Goal: Navigation & Orientation: Find specific page/section

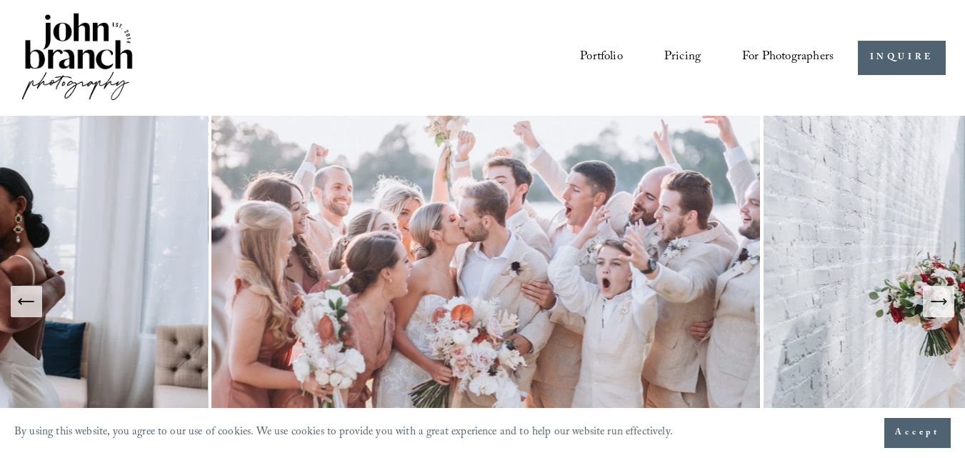
click at [629, 45] on nav "Portfolio Pricing For Photographers Presets Education Courses Blog" at bounding box center [706, 57] width 253 height 26
click at [567, 56] on div "Portfolio Pricing For Photographers Presets Education Courses Blog" at bounding box center [496, 57] width 674 height 26
click at [603, 57] on link "Portfolio" at bounding box center [601, 57] width 43 height 26
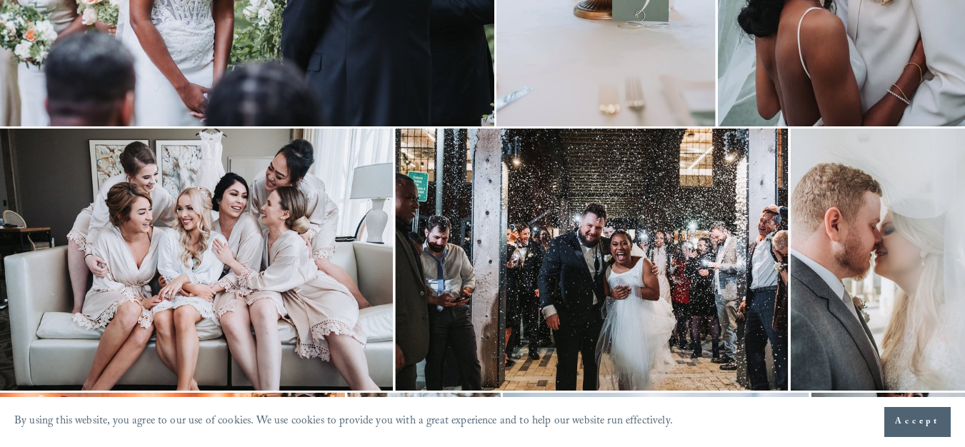
scroll to position [1147, 0]
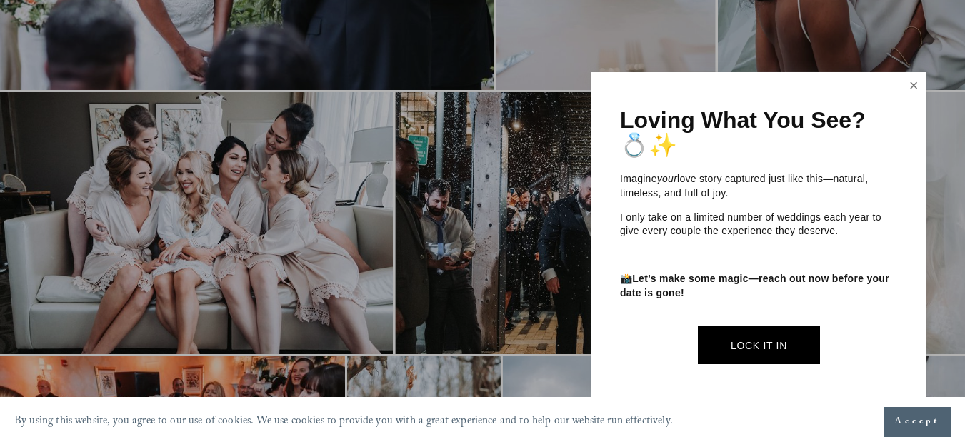
click at [922, 88] on link "Close" at bounding box center [913, 85] width 21 height 23
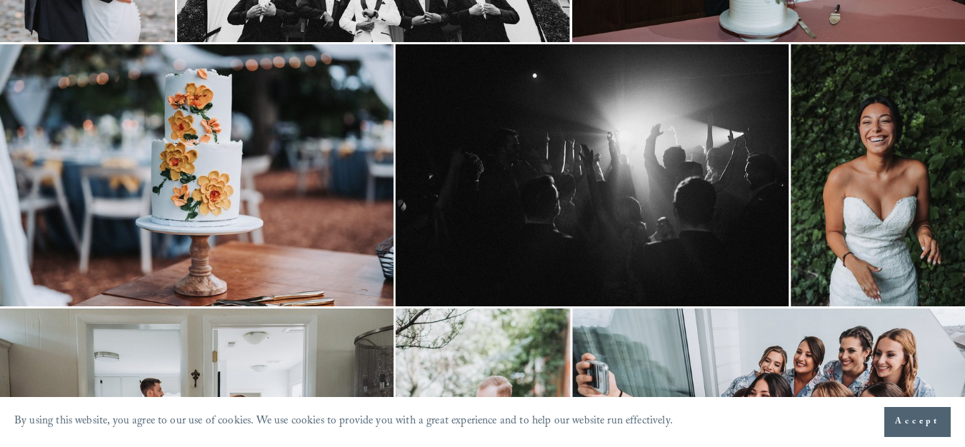
scroll to position [0, 0]
